Goal: Task Accomplishment & Management: Manage account settings

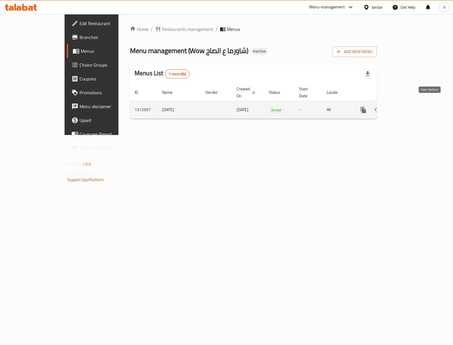
click at [408, 106] on icon "enhanced table" at bounding box center [404, 109] width 7 height 7
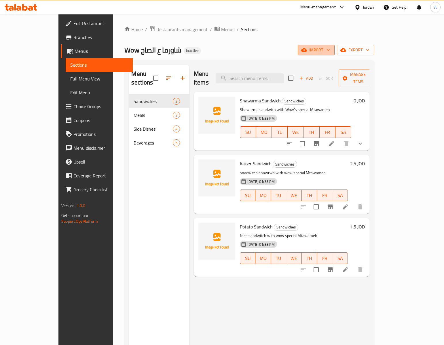
click at [335, 55] on button "import" at bounding box center [316, 50] width 37 height 11
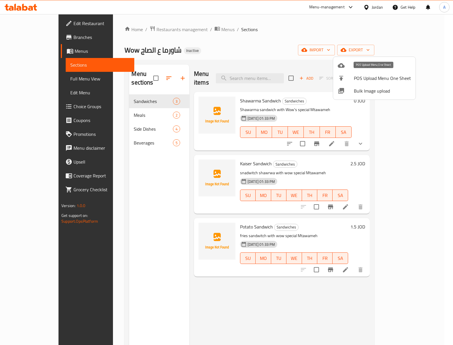
click at [349, 86] on li "Bulk Image upload" at bounding box center [374, 90] width 82 height 13
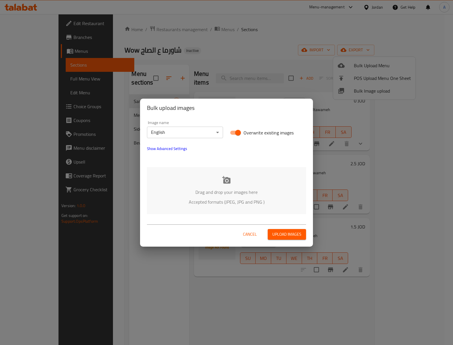
click at [165, 130] on body "​ Menu-management Jordan Get Help A Edit Restaurant Branches Menus Sections Ful…" at bounding box center [226, 179] width 453 height 331
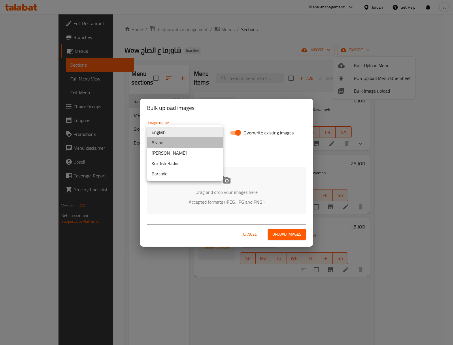
click at [178, 141] on li "Arabic" at bounding box center [185, 142] width 76 height 10
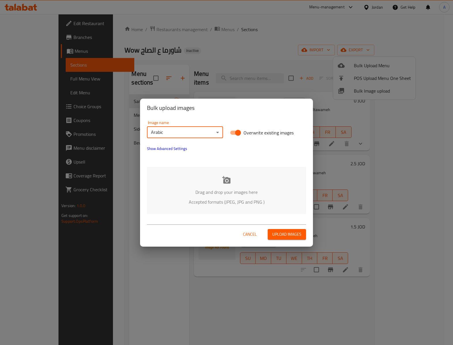
click at [250, 195] on p "Drag and drop your images here" at bounding box center [227, 191] width 142 height 7
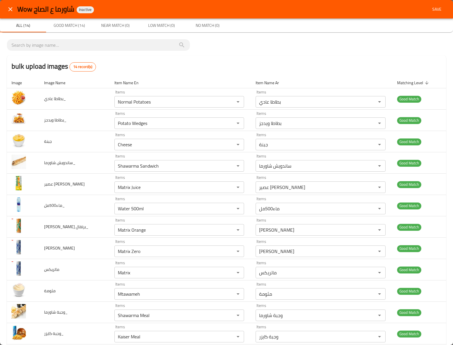
click at [432, 8] on span "Save" at bounding box center [437, 9] width 14 height 7
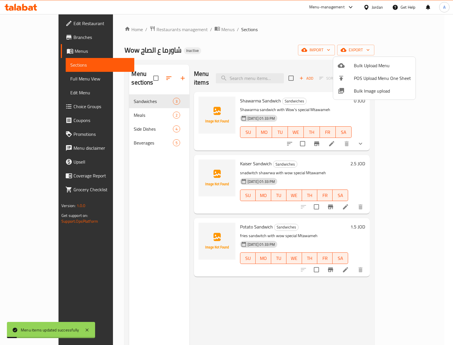
click at [139, 119] on div at bounding box center [226, 172] width 453 height 345
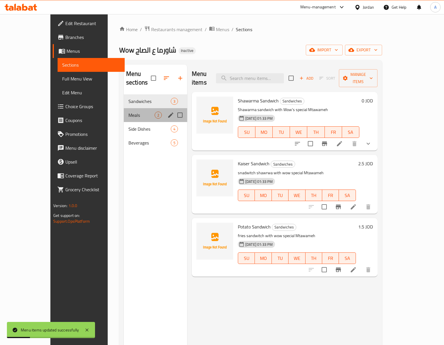
click at [146, 108] on div "Meals 2" at bounding box center [155, 115] width 63 height 14
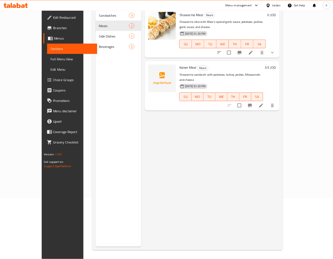
scroll to position [81, 0]
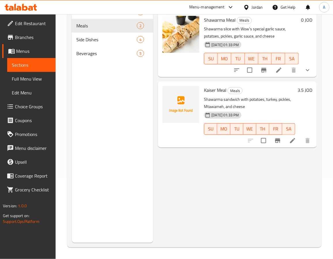
click at [218, 161] on div "Menu items Add Sort Manage items Shawarma Meal Meals Shawarma slice with Wow's …" at bounding box center [235, 113] width 164 height 259
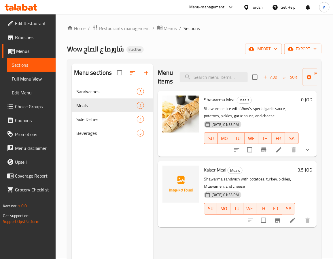
scroll to position [0, 0]
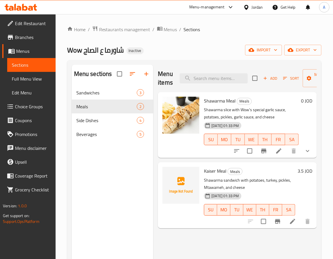
click at [209, 114] on p "Shawarma slice with Wow's special garlic sauce, potatoes, pickles, garlic sauce…" at bounding box center [251, 113] width 95 height 14
click at [105, 96] on div "Sandwiches 3" at bounding box center [113, 93] width 82 height 14
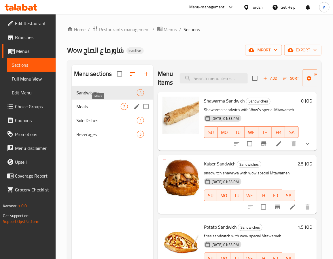
click at [90, 106] on span "Meals" at bounding box center [98, 106] width 45 height 7
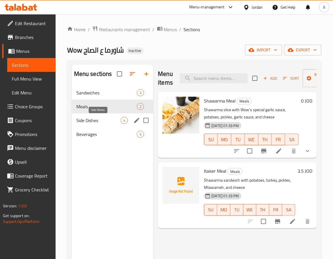
click at [93, 118] on span "Side Dishes" at bounding box center [98, 120] width 45 height 7
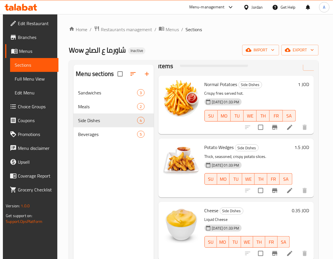
scroll to position [22, 0]
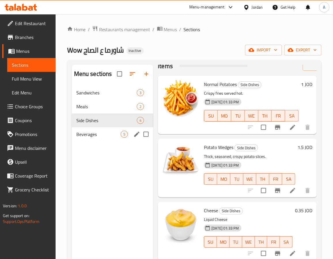
click at [83, 138] on div "Beverages 5" at bounding box center [113, 134] width 82 height 14
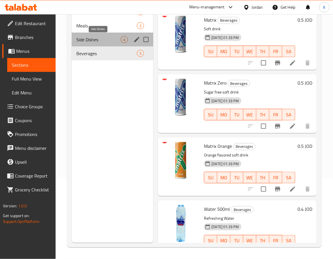
click at [99, 38] on span "Side Dishes" at bounding box center [98, 39] width 45 height 7
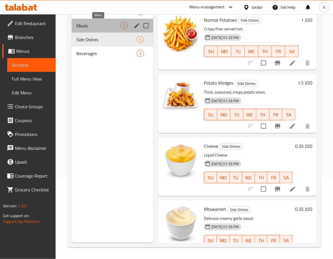
click at [109, 29] on span "Meals" at bounding box center [98, 25] width 45 height 7
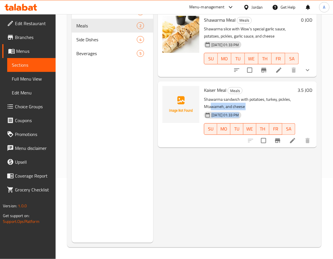
drag, startPoint x: 212, startPoint y: 105, endPoint x: 282, endPoint y: 113, distance: 70.2
click at [282, 113] on div "[PERSON_NAME] Meal Meals Shawarma sandwich with potatoes, [GEOGRAPHIC_DATA], pi…" at bounding box center [250, 114] width 96 height 61
click at [285, 111] on div "[DATE] 01:33 PM SU MO TU WE TH FR SA" at bounding box center [250, 124] width 96 height 31
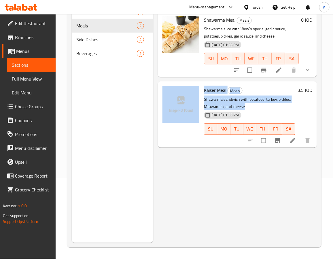
drag, startPoint x: 265, startPoint y: 105, endPoint x: 201, endPoint y: 96, distance: 65.2
click at [201, 96] on div "[PERSON_NAME] Meal Meals Shawarma sandwich with potatoes, [GEOGRAPHIC_DATA], pi…" at bounding box center [237, 114] width 154 height 61
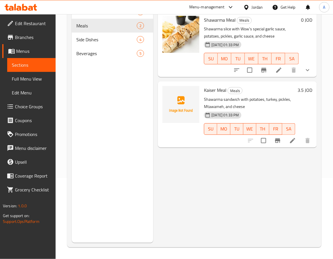
click at [284, 110] on div "[DATE] 01:33 PM SU MO TU WE TH FR SA" at bounding box center [250, 124] width 96 height 31
click at [228, 86] on h6 "[PERSON_NAME] Meal Meals" at bounding box center [249, 90] width 91 height 8
click at [214, 92] on span "Kaiser Meal" at bounding box center [215, 90] width 22 height 9
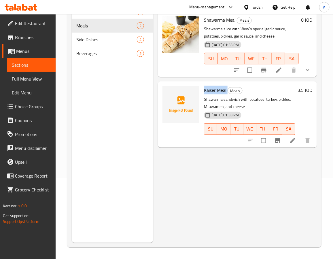
copy h6 "Kaiser Meal"
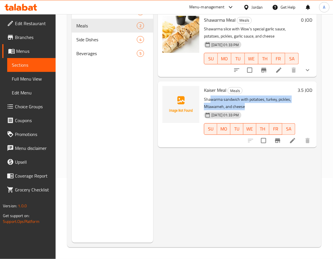
drag, startPoint x: 210, startPoint y: 99, endPoint x: 276, endPoint y: 105, distance: 66.4
click at [276, 105] on p "Shawarma sandwich with potatoes, turkey, pickles, Mtawameh, and cheese" at bounding box center [249, 103] width 91 height 14
click at [33, 78] on span "Full Menu View" at bounding box center [31, 78] width 39 height 7
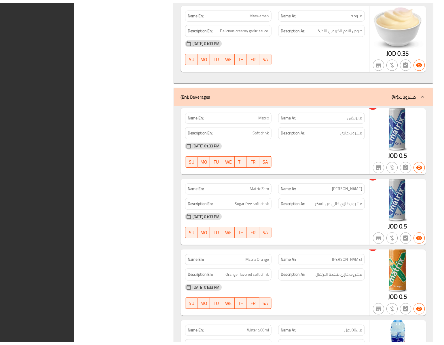
scroll to position [1017, 0]
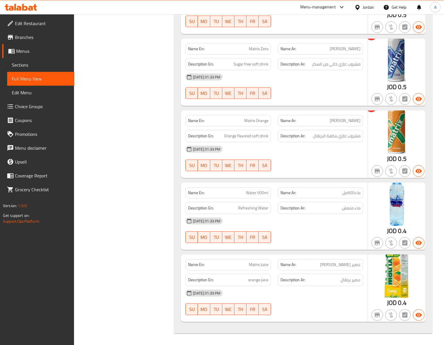
click at [27, 20] on span "Edit Restaurant" at bounding box center [42, 23] width 55 height 7
